Goal: Find specific page/section: Find specific page/section

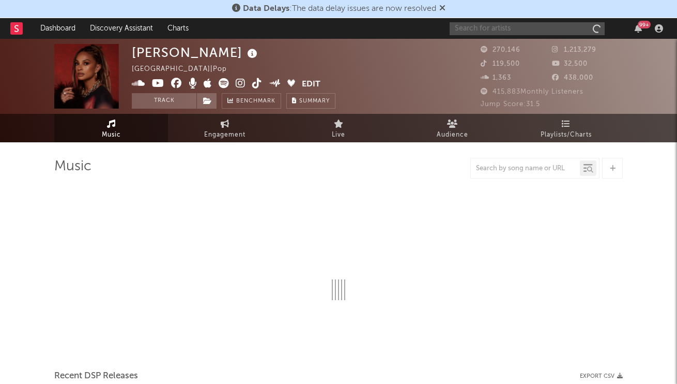
click at [563, 29] on input "text" at bounding box center [527, 28] width 155 height 13
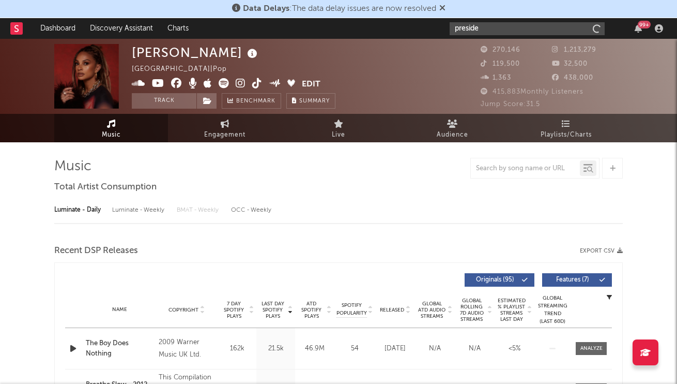
type input "presiden"
select select "6m"
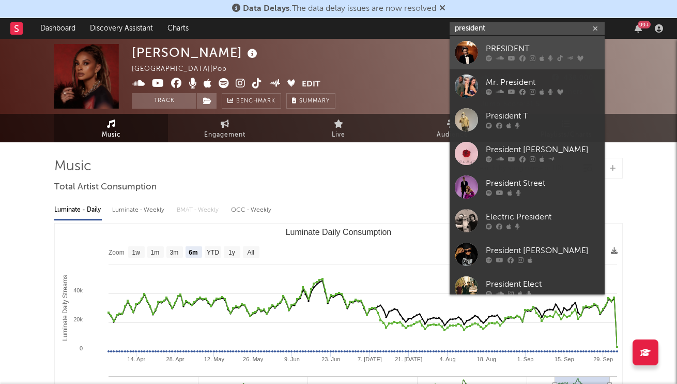
type input "president"
click at [514, 47] on div "PRESIDENT" at bounding box center [543, 49] width 114 height 12
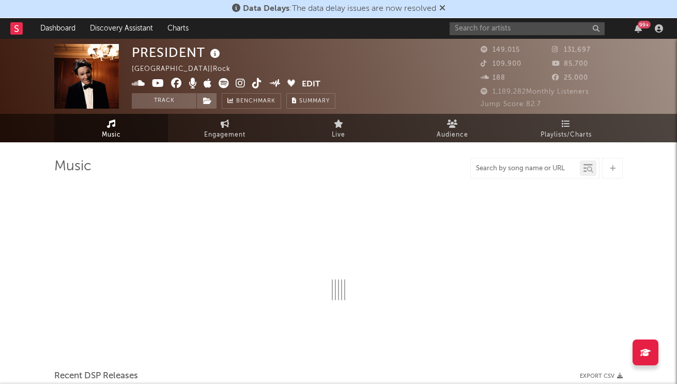
click at [517, 170] on input "text" at bounding box center [525, 168] width 109 height 8
select select "1w"
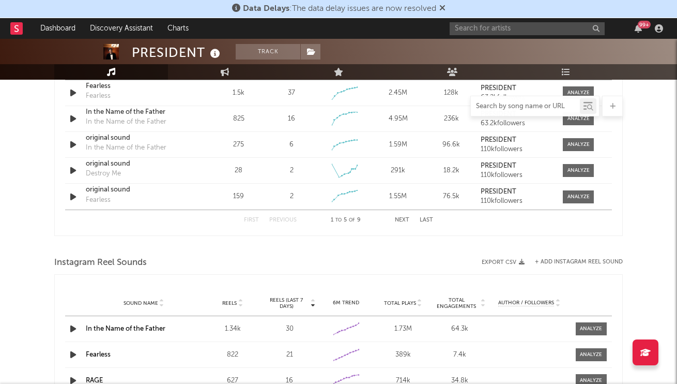
scroll to position [768, 0]
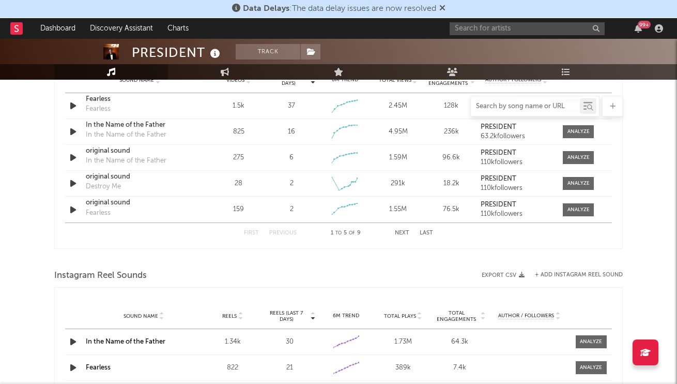
click at [424, 232] on button "Last" at bounding box center [426, 233] width 13 height 6
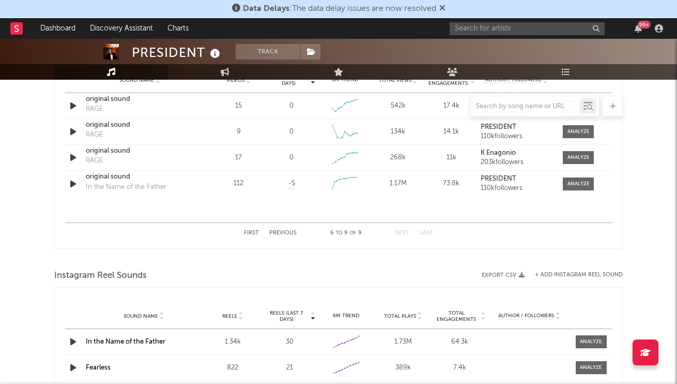
click at [278, 229] on div "First Previous 6 to 9 of 9 Next Last" at bounding box center [338, 233] width 189 height 20
click at [246, 234] on button "First" at bounding box center [251, 233] width 15 height 6
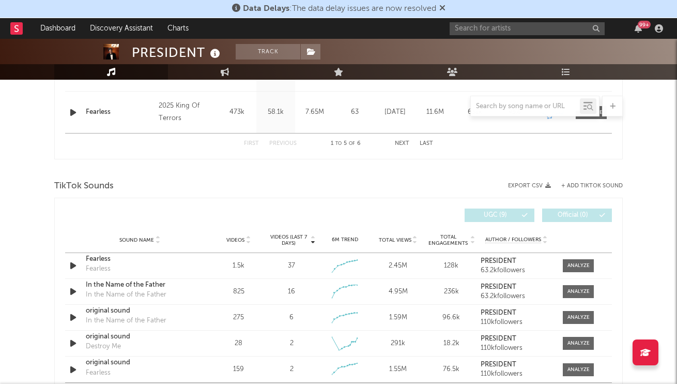
scroll to position [581, 0]
